Goal: Task Accomplishment & Management: Use online tool/utility

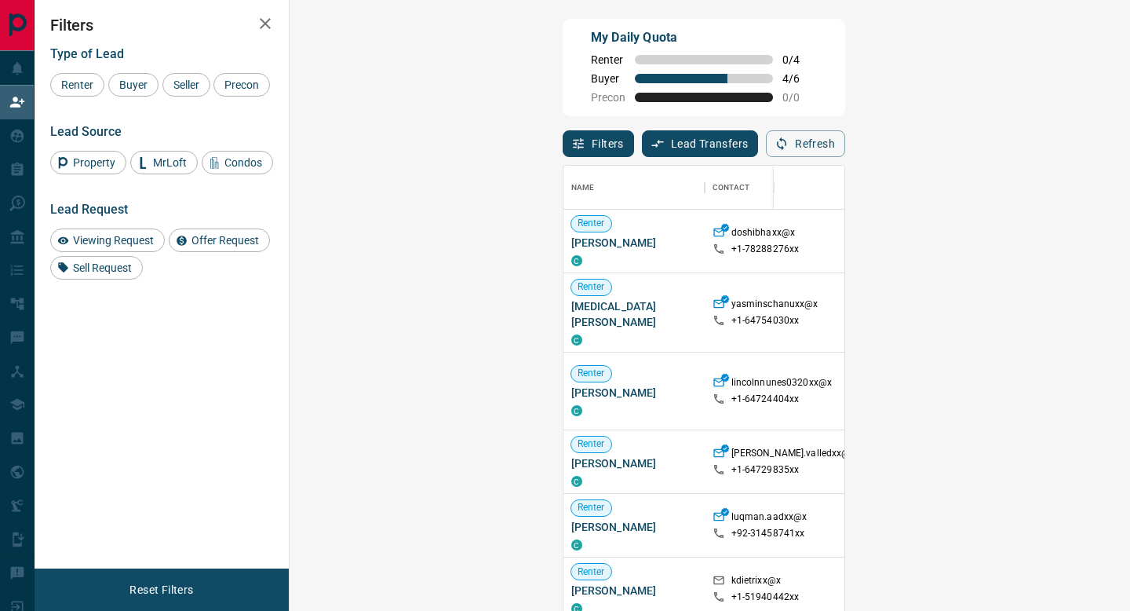
scroll to position [463, 807]
click at [563, 143] on button "Filters" at bounding box center [598, 143] width 71 height 27
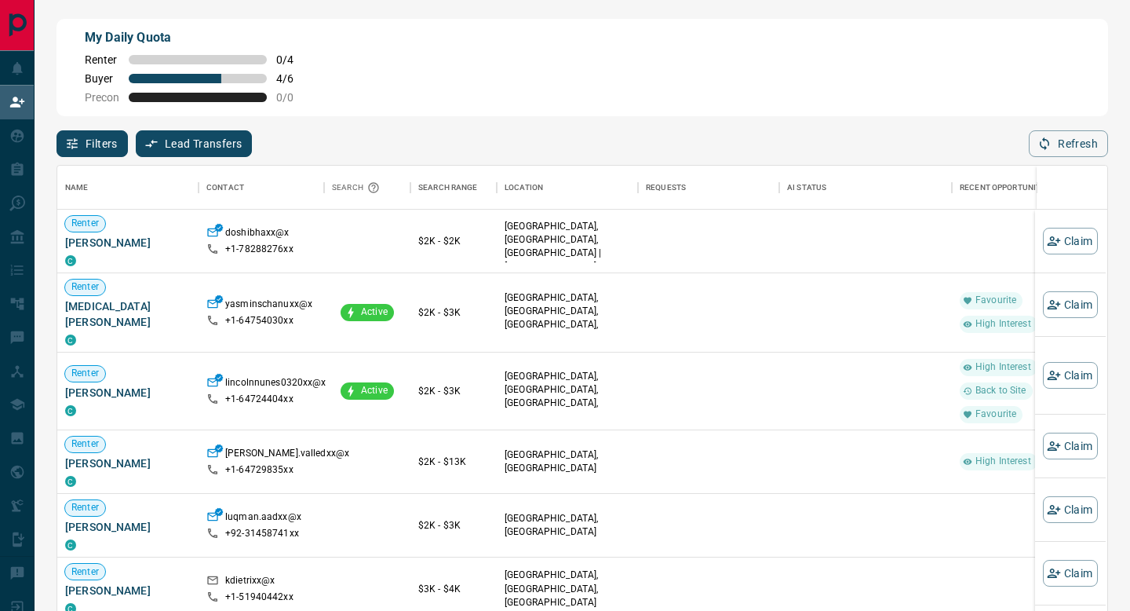
scroll to position [463, 1050]
click at [107, 156] on button "Filters" at bounding box center [92, 143] width 71 height 27
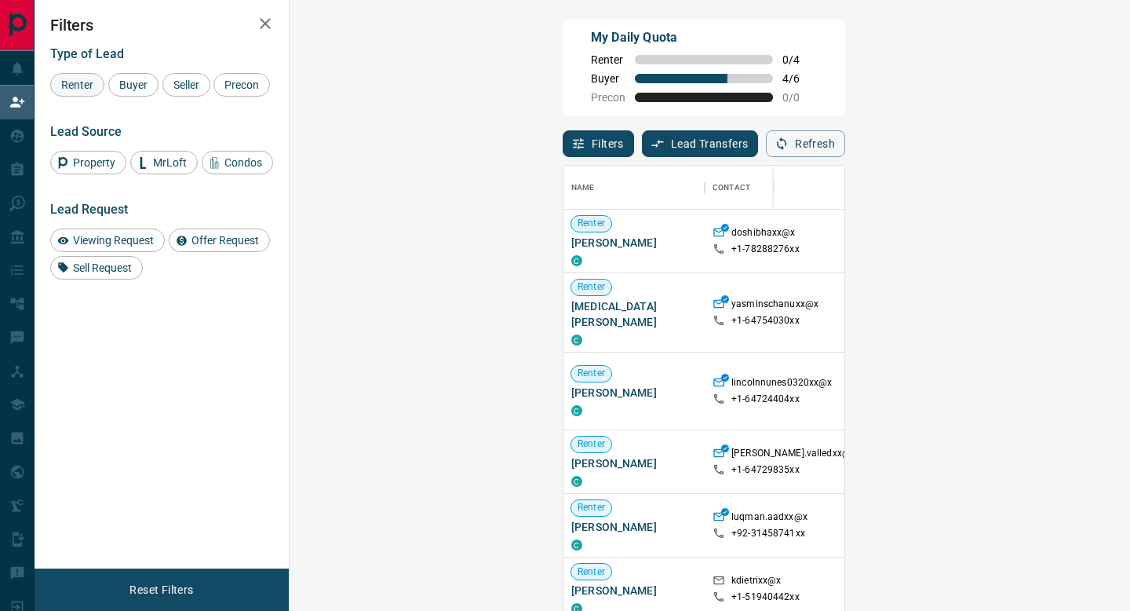
scroll to position [463, 807]
click at [116, 89] on span "Buyer" at bounding box center [133, 84] width 39 height 13
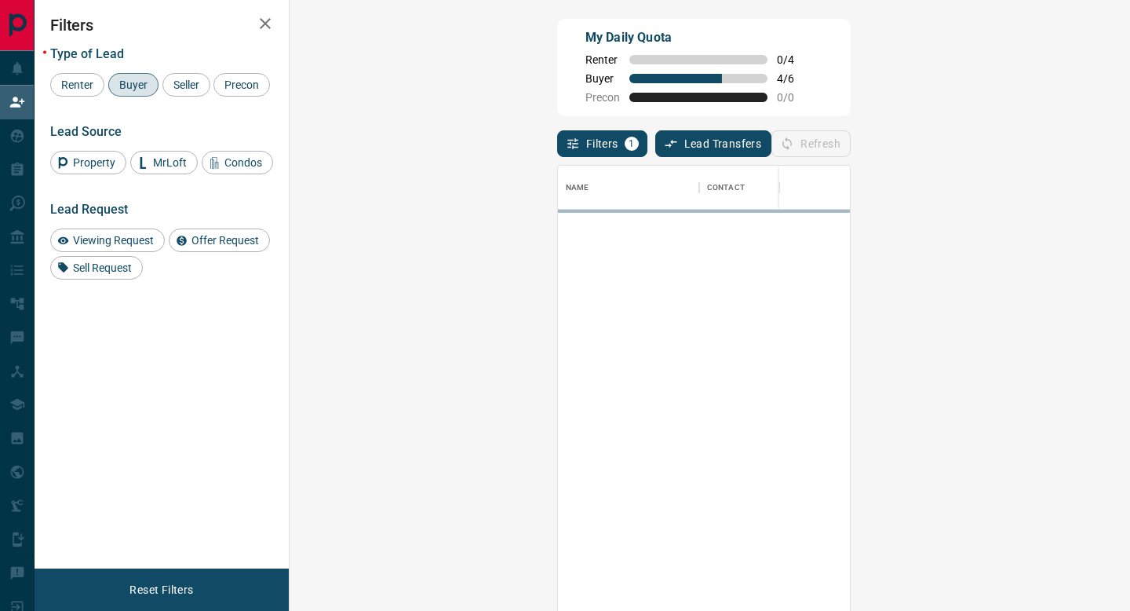
click at [851, 135] on div "Refresh" at bounding box center [811, 143] width 79 height 27
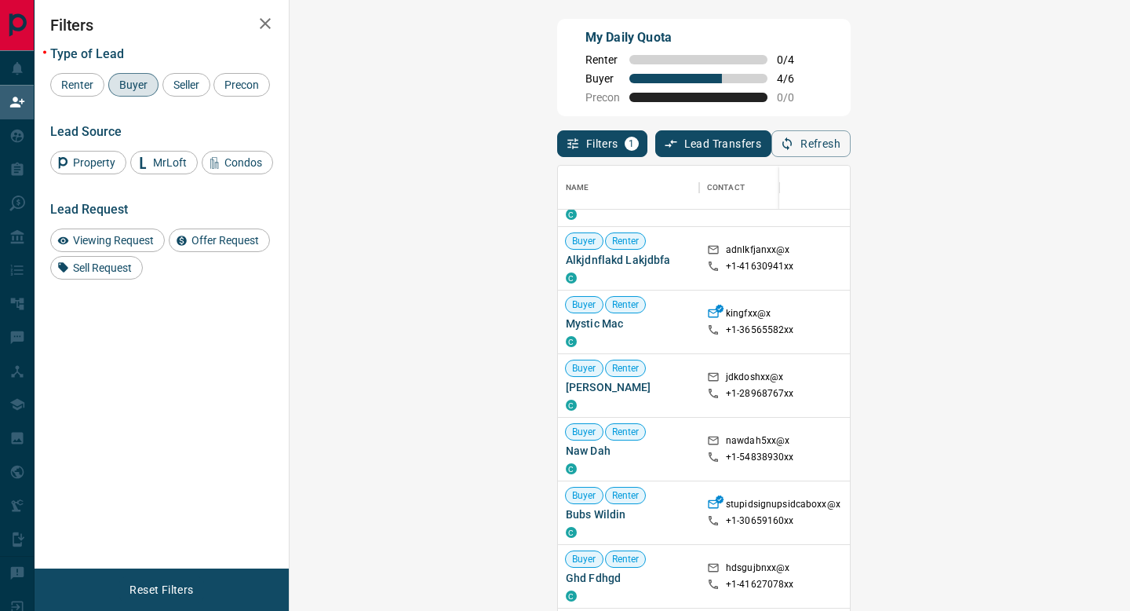
scroll to position [0, 0]
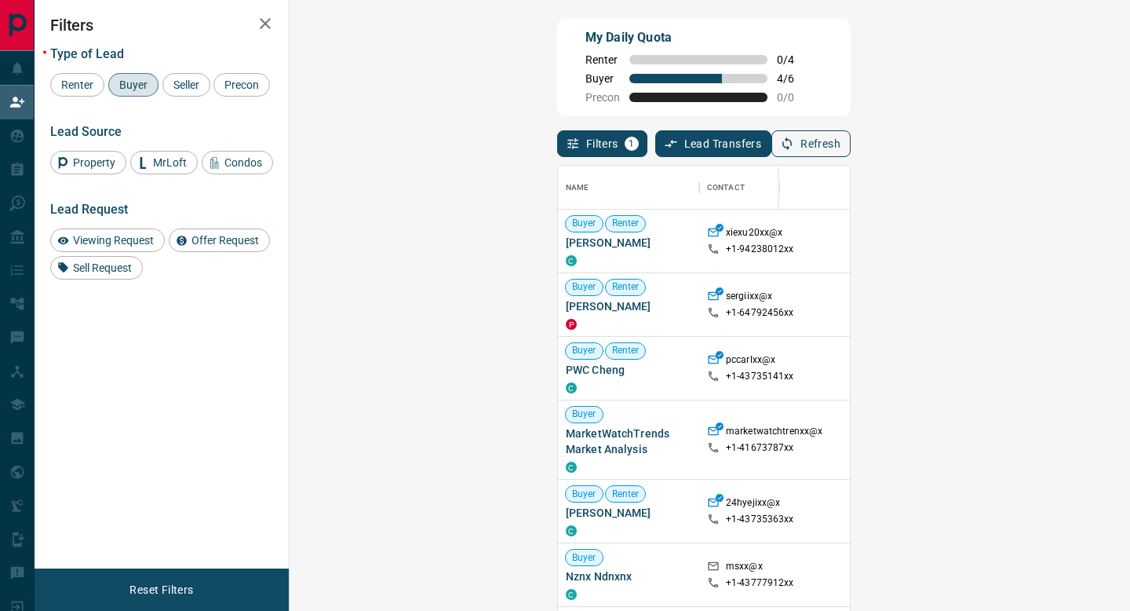
click at [851, 142] on button "Refresh" at bounding box center [811, 143] width 79 height 27
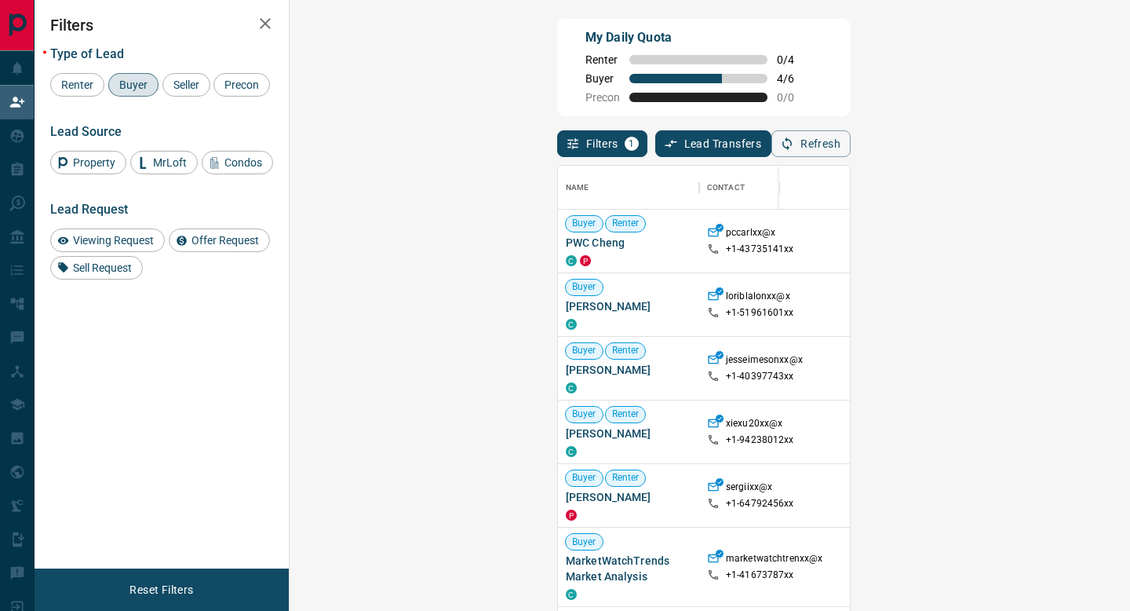
scroll to position [463, 807]
click at [851, 135] on button "Refresh" at bounding box center [811, 143] width 79 height 27
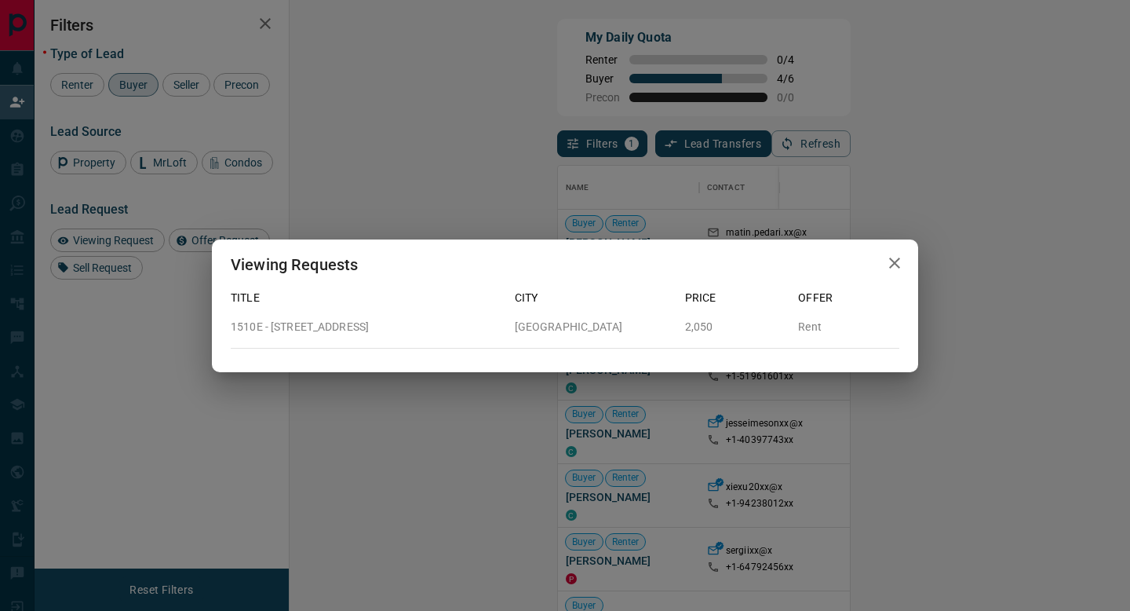
click at [903, 264] on icon "button" at bounding box center [894, 263] width 19 height 19
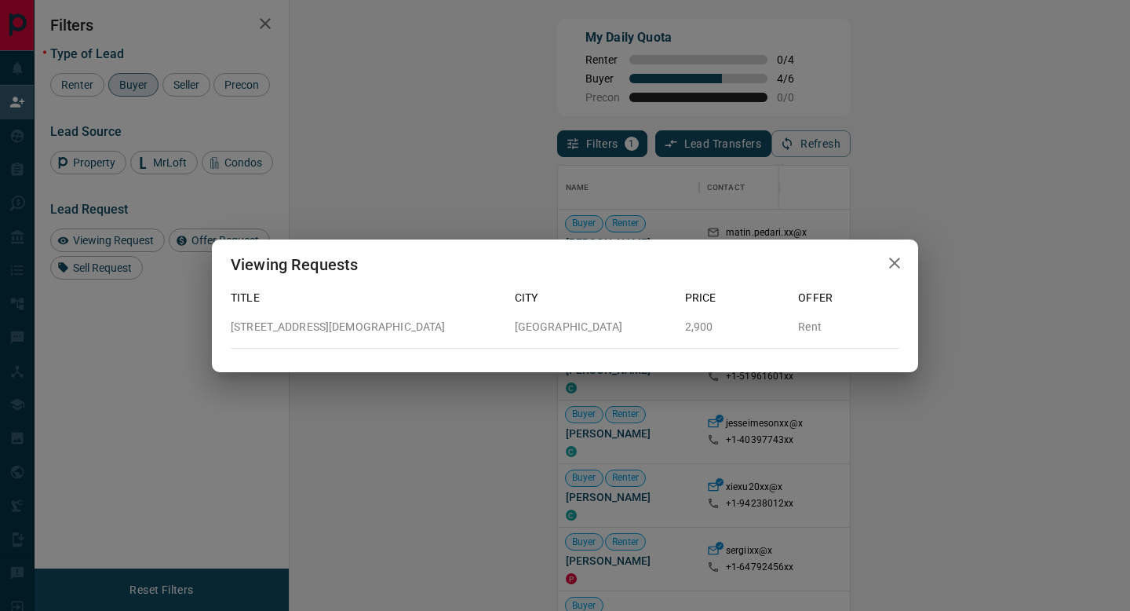
click at [885, 257] on button "button" at bounding box center [894, 263] width 31 height 32
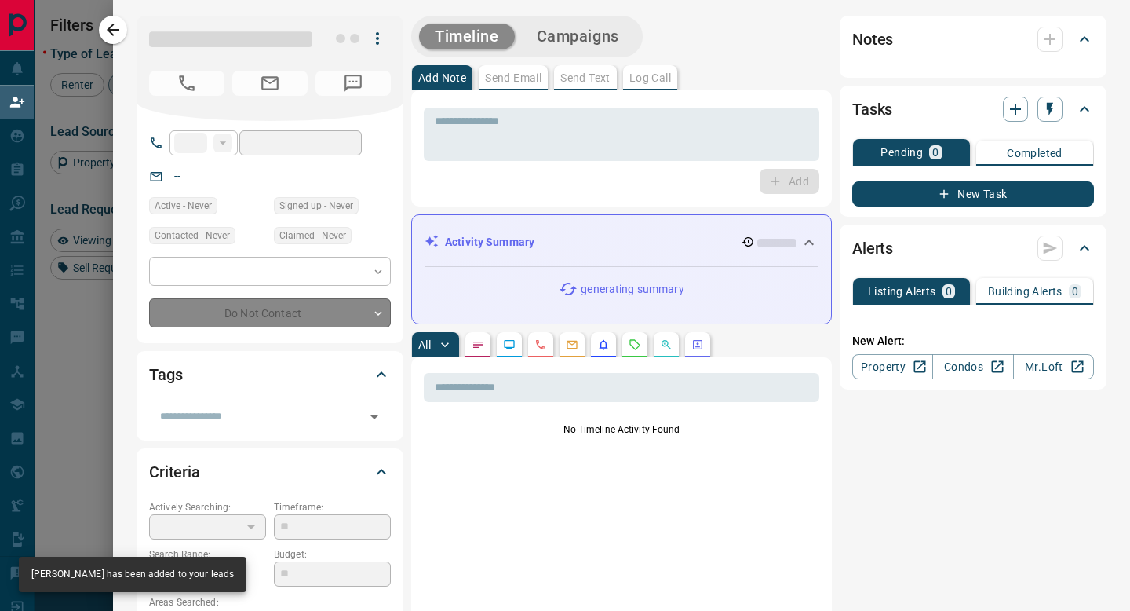
type input "**"
type input "**********"
type input "**"
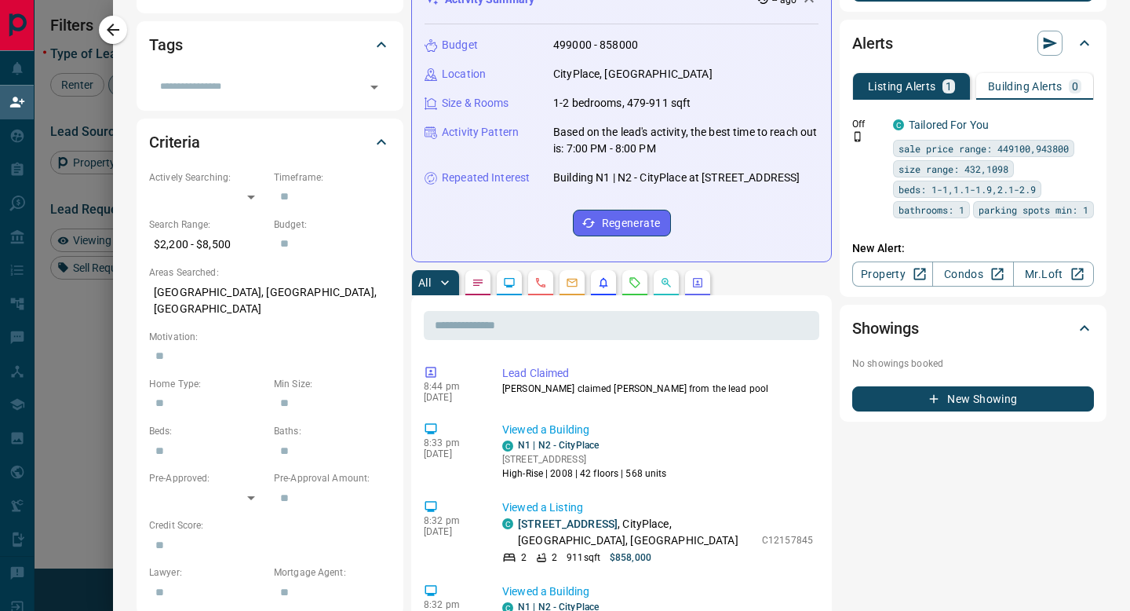
scroll to position [0, 0]
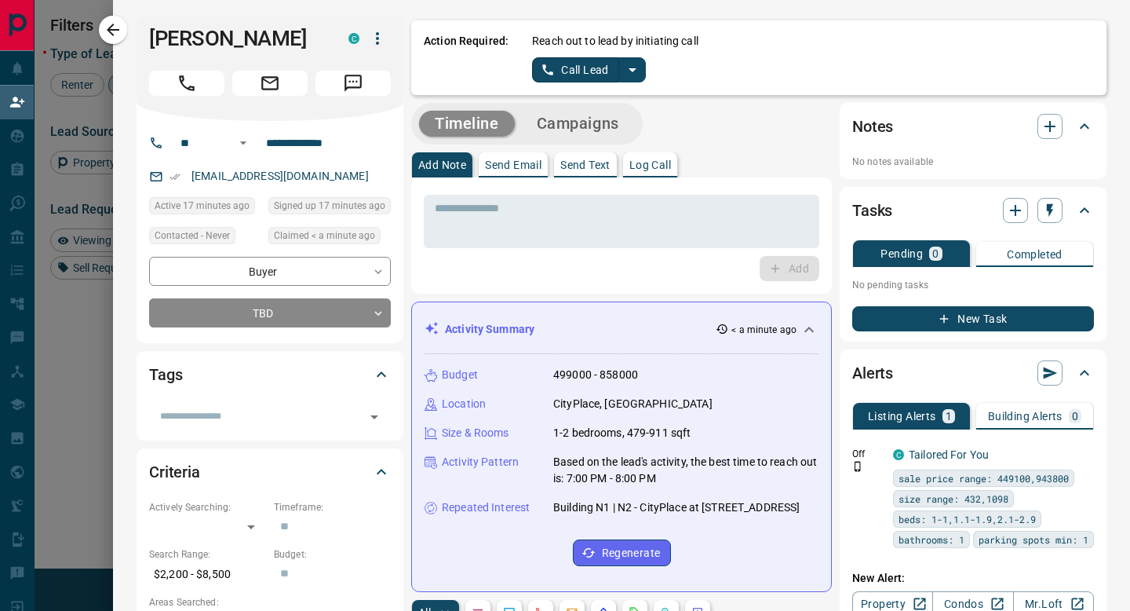
click at [637, 73] on icon "split button" at bounding box center [632, 69] width 19 height 19
click at [603, 125] on li "Log Manual Call" at bounding box center [589, 124] width 96 height 24
click at [581, 71] on button "Log Manual Call" at bounding box center [584, 69] width 104 height 25
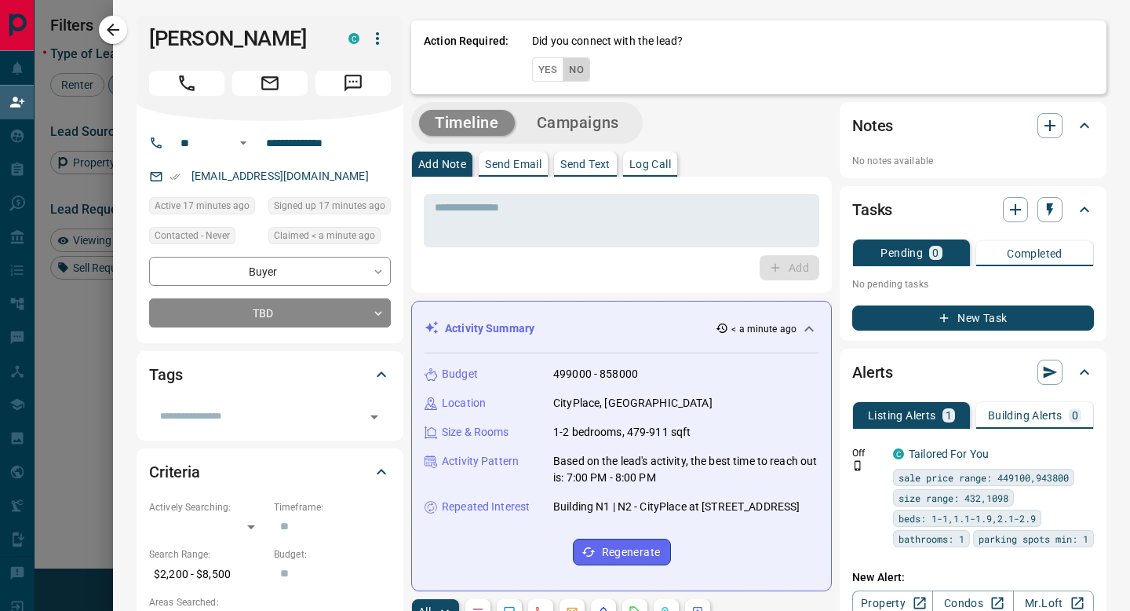
click at [581, 71] on button "No" at bounding box center [576, 69] width 27 height 24
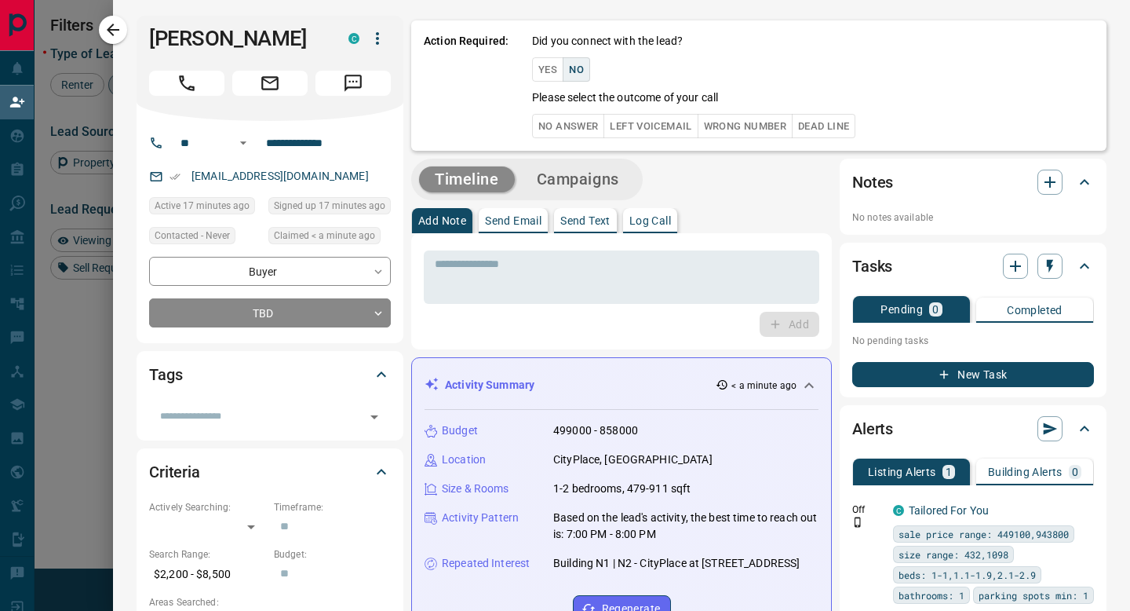
click at [577, 138] on div "Action Required: Did you connect with the lead? Yes No Please select the outcom…" at bounding box center [758, 85] width 695 height 130
click at [575, 130] on button "No Answer" at bounding box center [568, 126] width 72 height 24
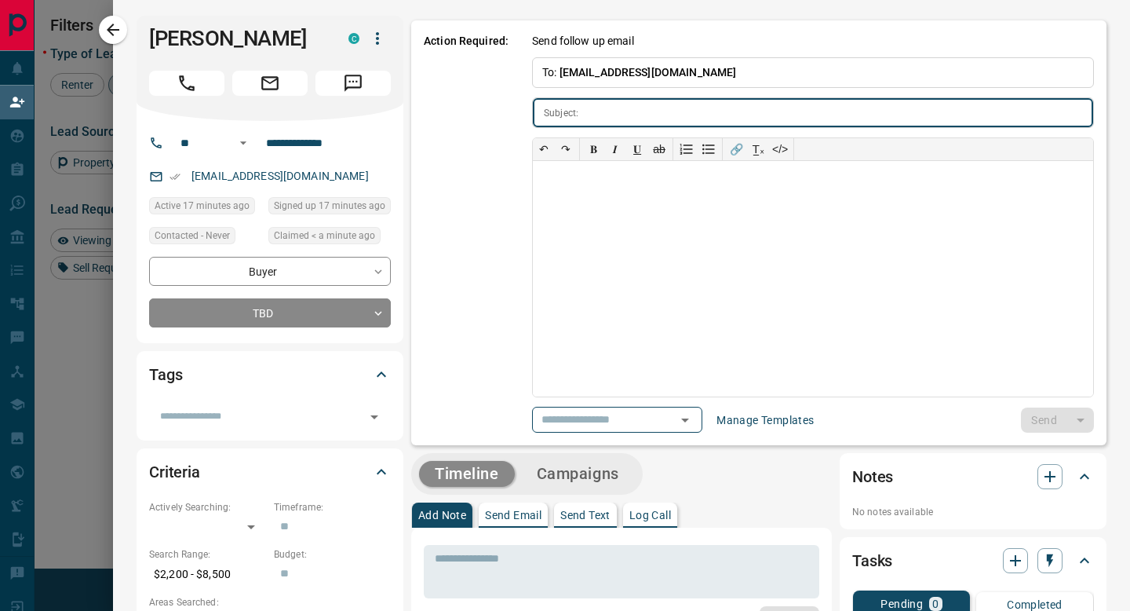
type input "**********"
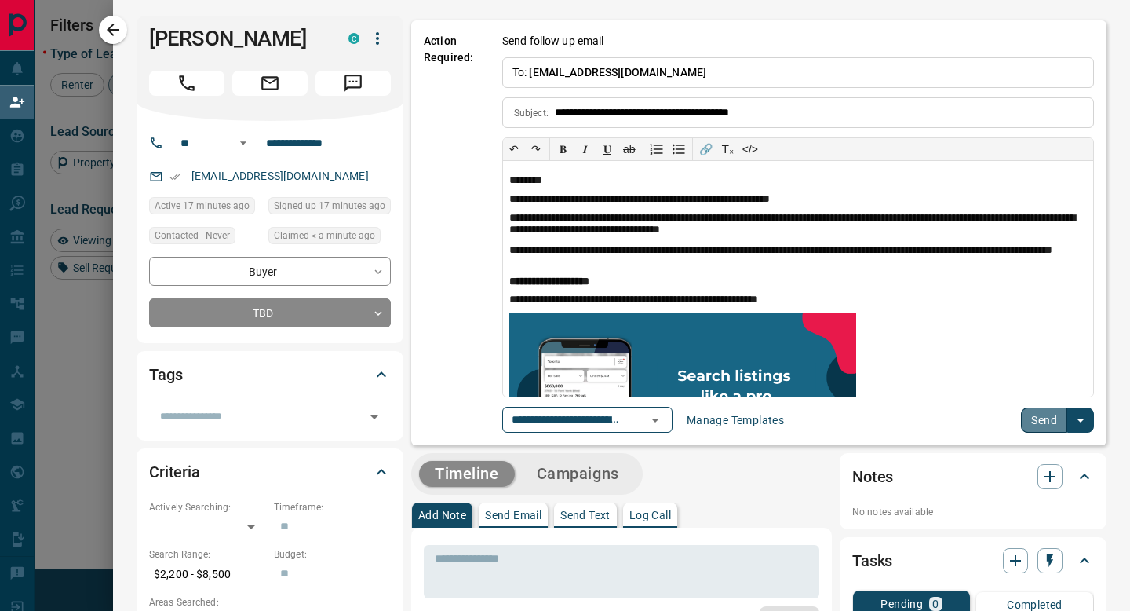
click at [1030, 370] on button "Send" at bounding box center [1044, 419] width 46 height 25
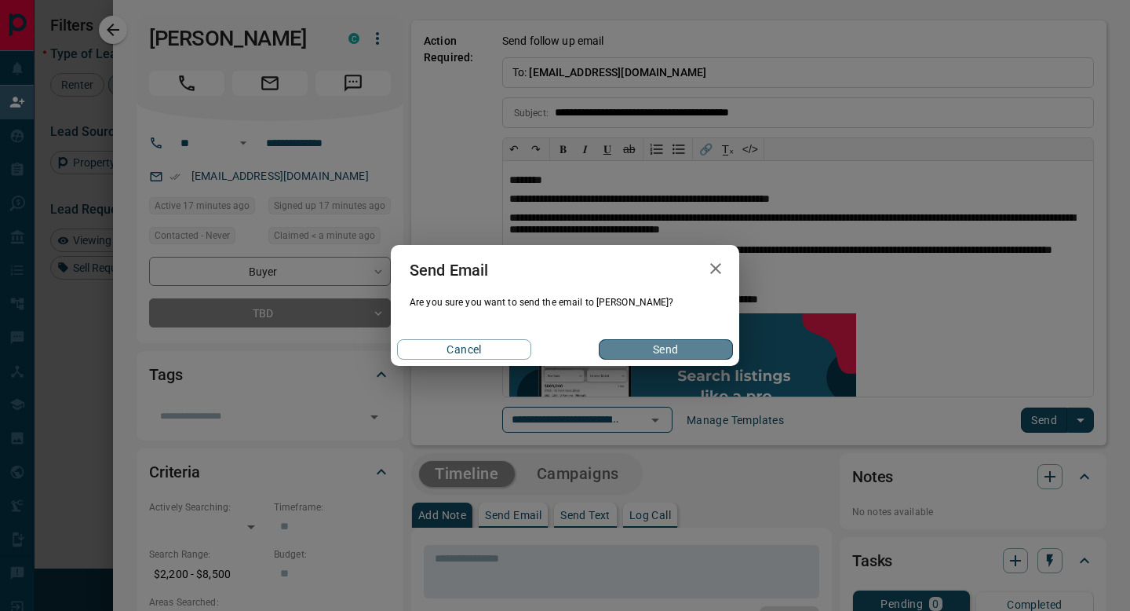
click at [647, 358] on button "Send" at bounding box center [666, 349] width 134 height 20
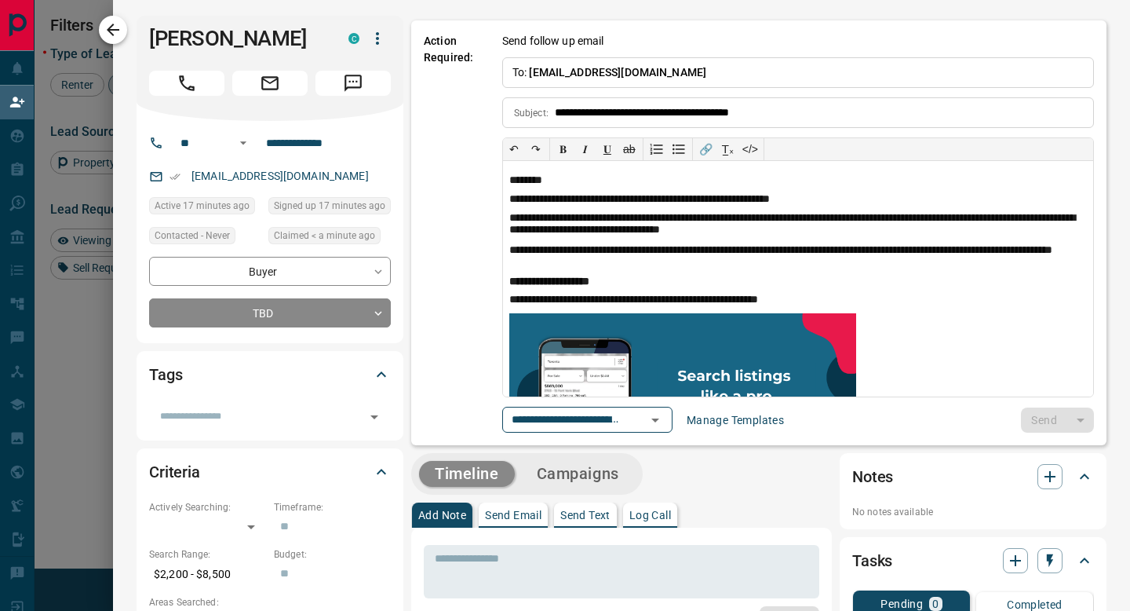
click at [119, 31] on icon "button" at bounding box center [113, 29] width 19 height 19
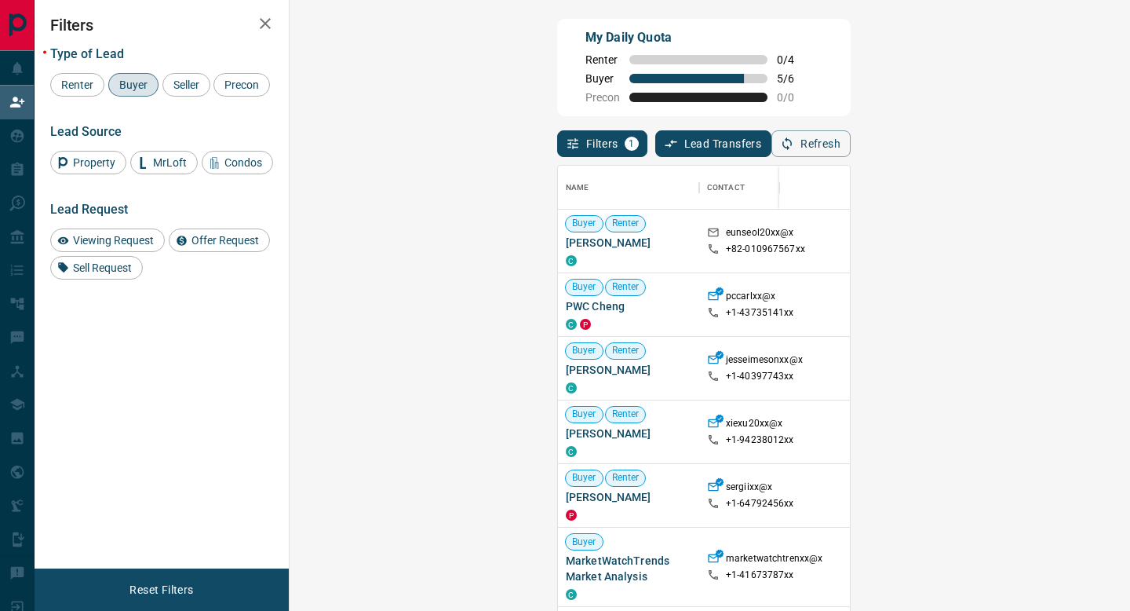
scroll to position [463, 807]
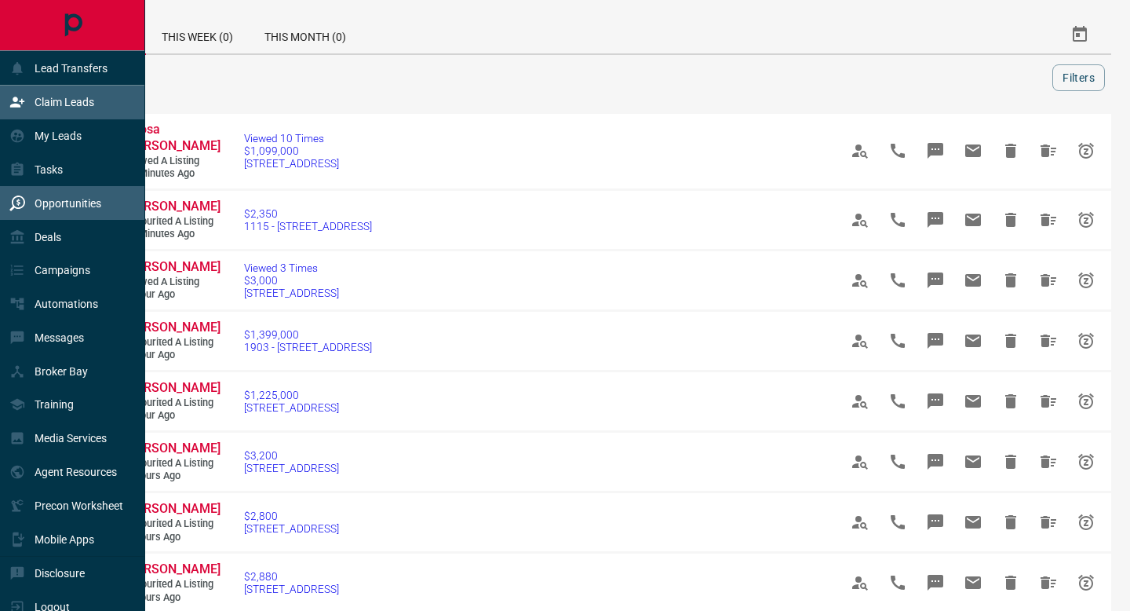
click at [1, 108] on div "Claim Leads" at bounding box center [72, 103] width 145 height 34
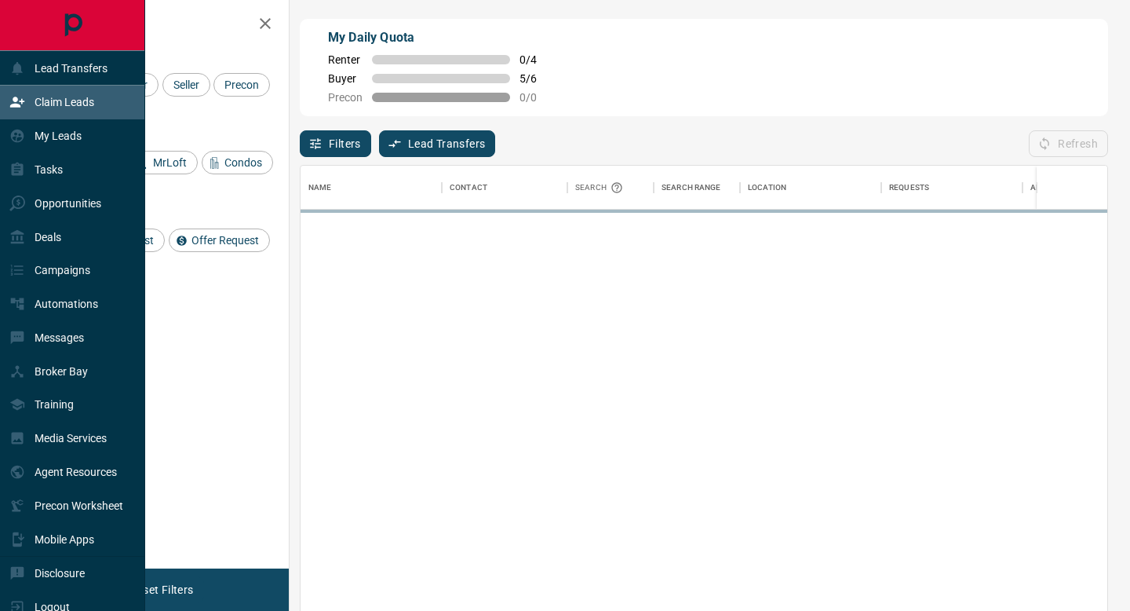
scroll to position [463, 807]
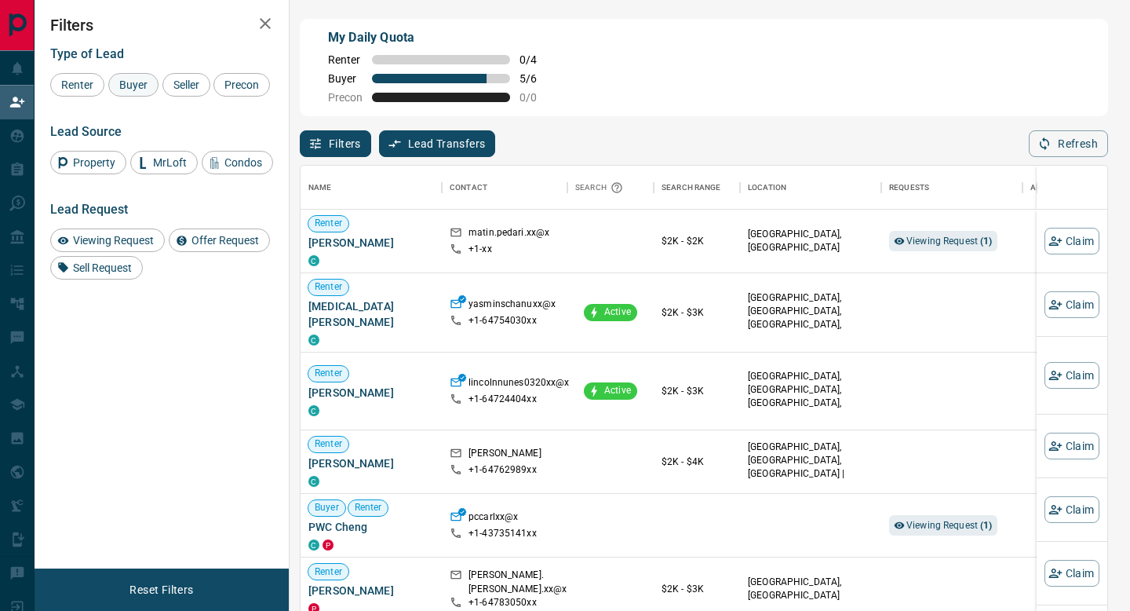
click at [148, 81] on span "Buyer" at bounding box center [133, 84] width 39 height 13
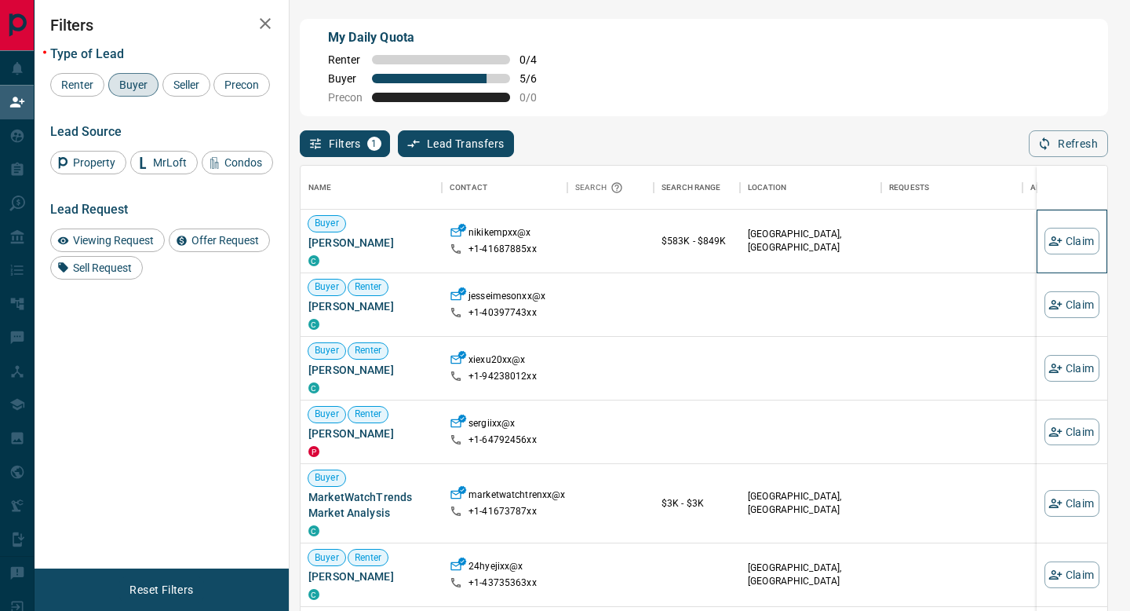
click at [1065, 263] on div "Claim" at bounding box center [1072, 241] width 55 height 63
click at [1065, 245] on button "Claim" at bounding box center [1072, 241] width 55 height 27
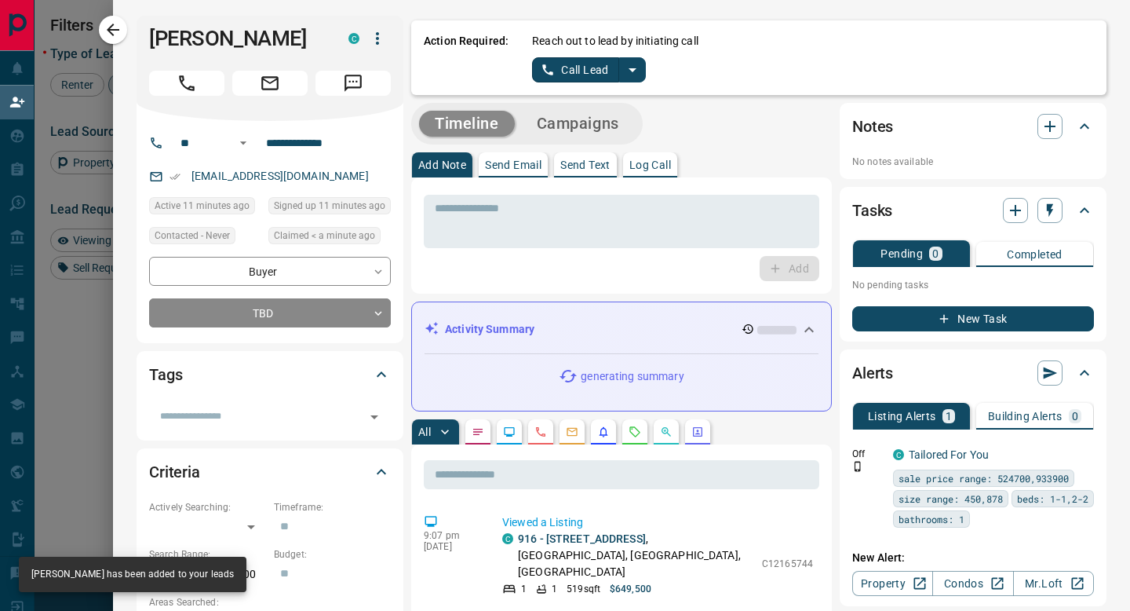
click at [629, 78] on icon "split button" at bounding box center [632, 69] width 19 height 19
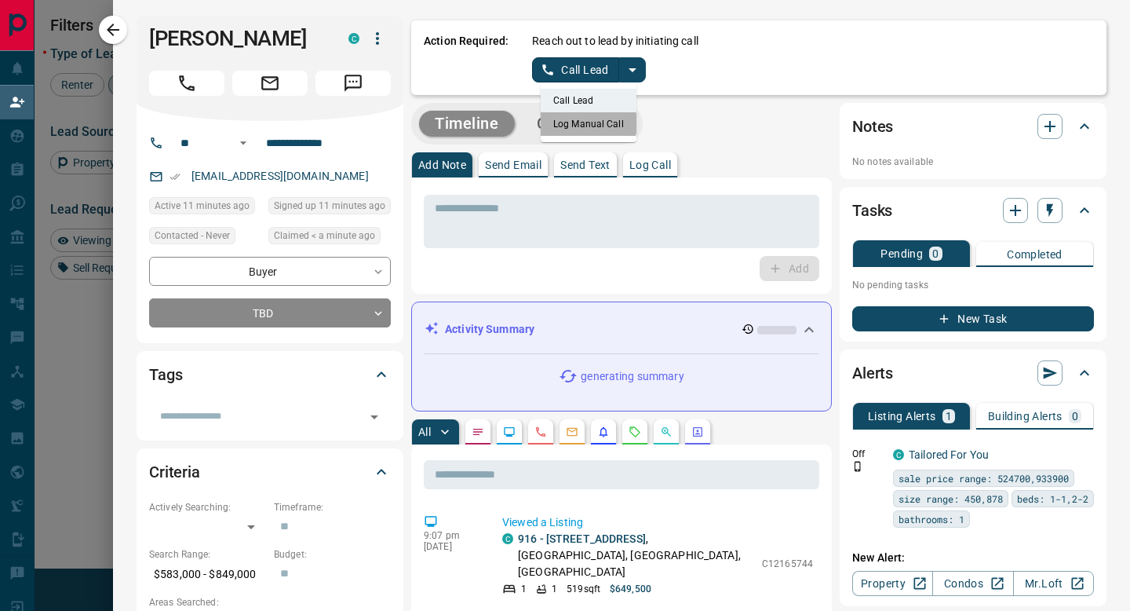
click at [581, 123] on li "Log Manual Call" at bounding box center [589, 124] width 96 height 24
click at [563, 67] on button "Log Manual Call" at bounding box center [584, 69] width 104 height 25
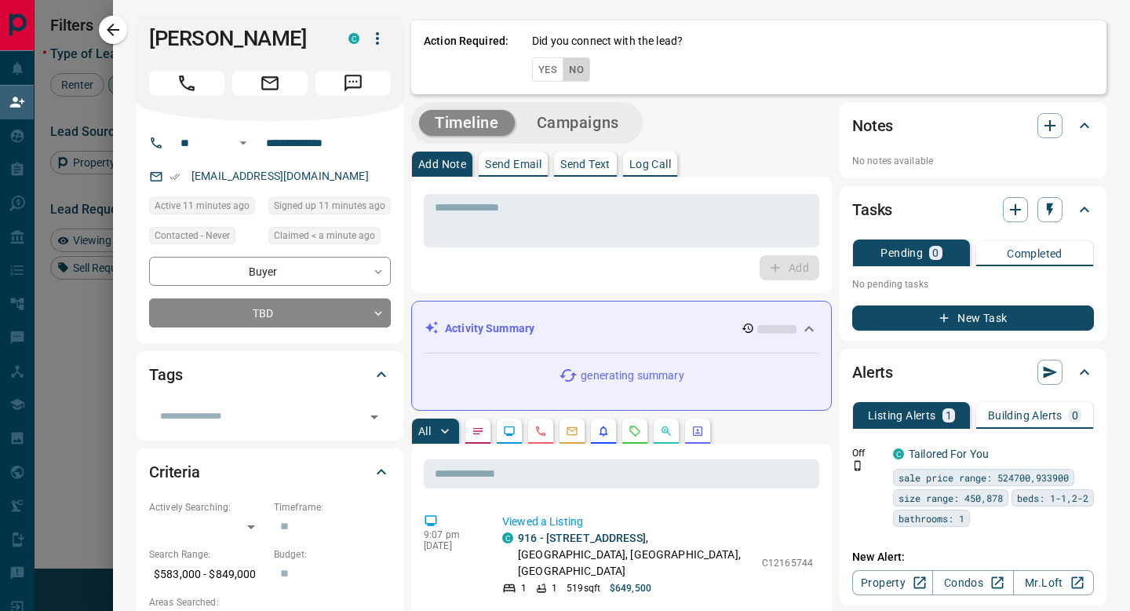
click at [571, 69] on button "No" at bounding box center [576, 69] width 27 height 24
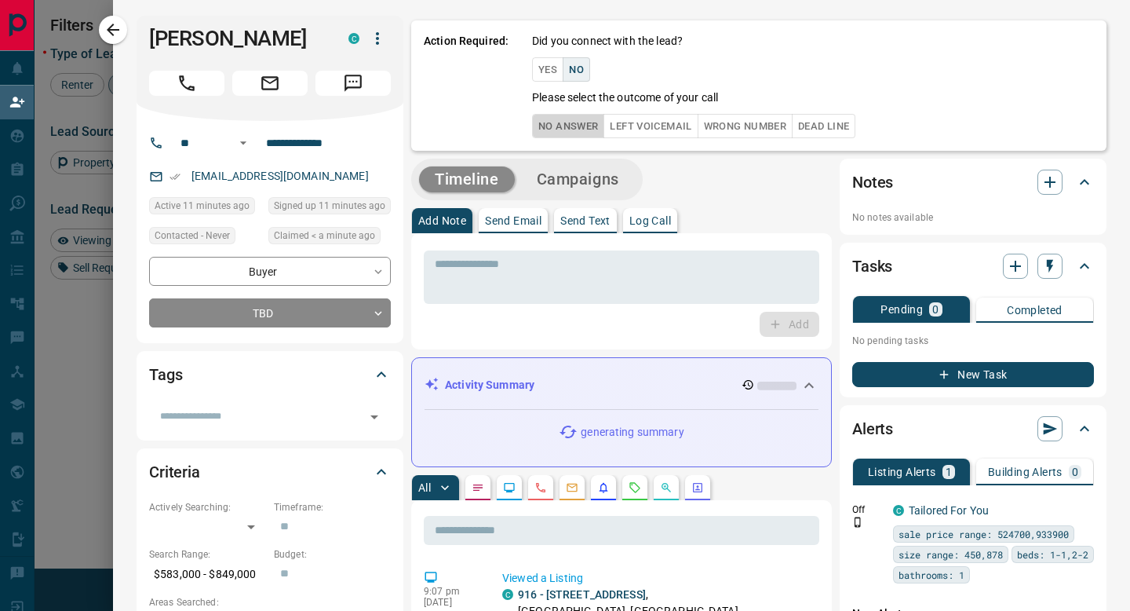
click at [569, 123] on button "No Answer" at bounding box center [568, 126] width 72 height 24
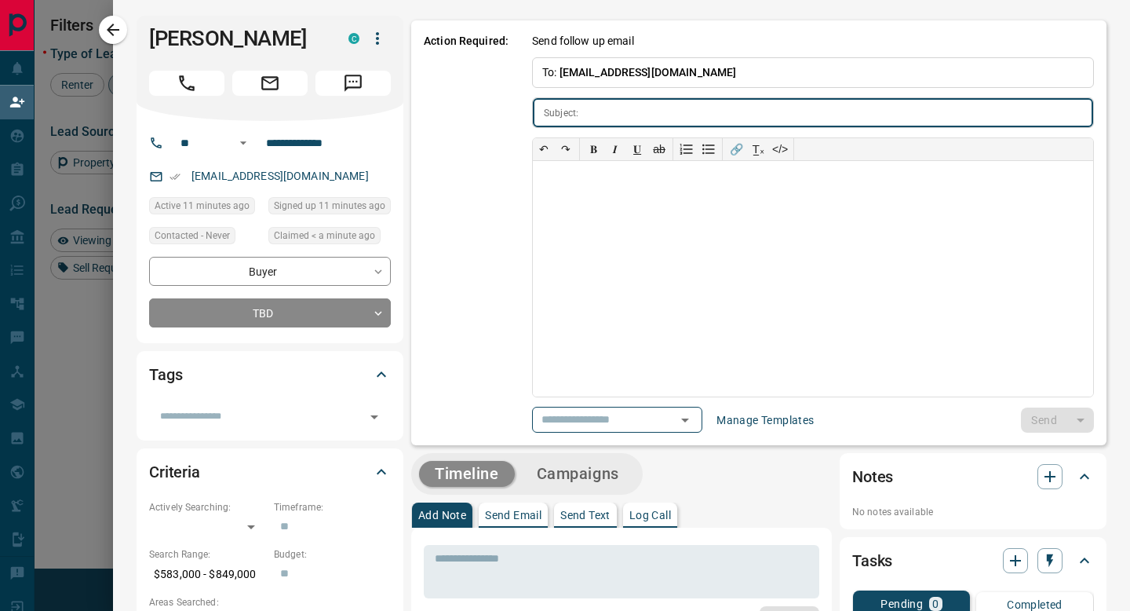
type input "**********"
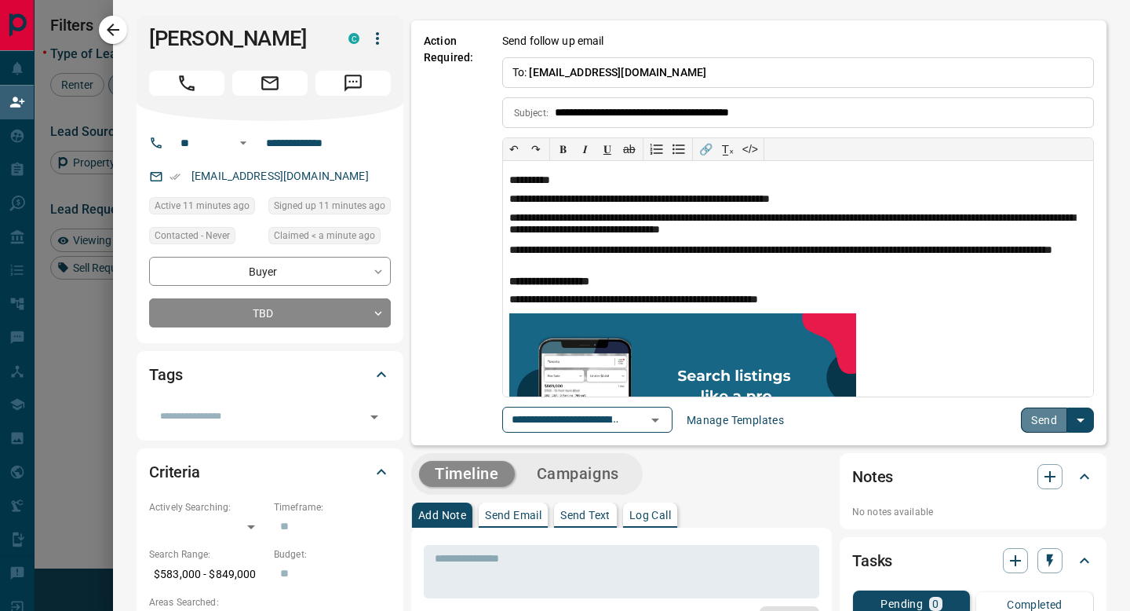
click at [1046, 418] on button "Send" at bounding box center [1044, 419] width 46 height 25
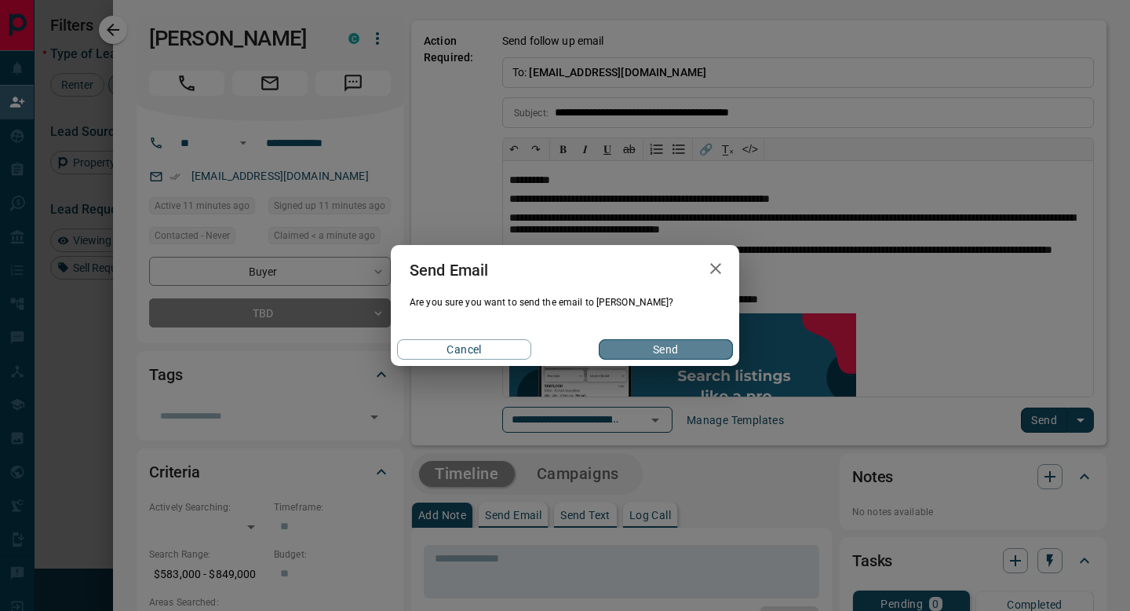
click at [651, 340] on button "Send" at bounding box center [666, 349] width 134 height 20
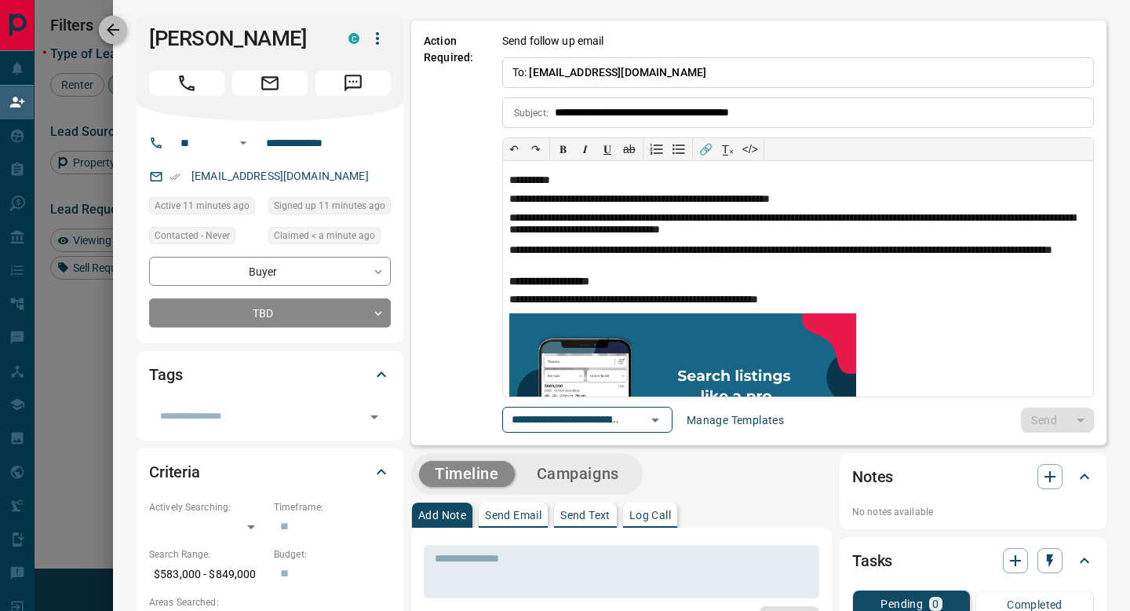
click at [126, 29] on button "button" at bounding box center [113, 30] width 28 height 28
